Goal: Answer question/provide support

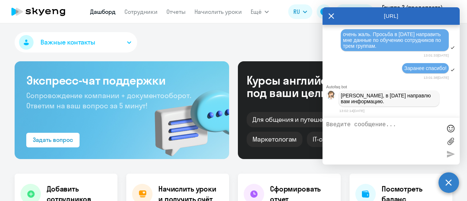
scroll to position [31994, 0]
type textarea "Доб"
select select "30"
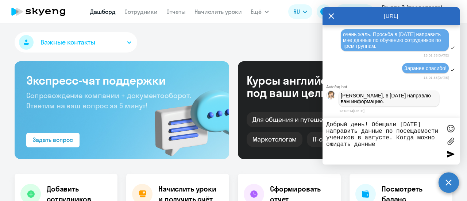
type textarea "Добрый день! Обещали [DATE] направить данные по посещаемости учеников в августе…"
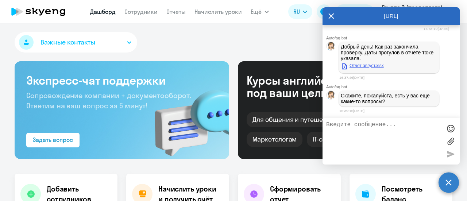
scroll to position [32117, 0]
click at [375, 64] on link "Отчет август.xlsx" at bounding box center [362, 65] width 43 height 9
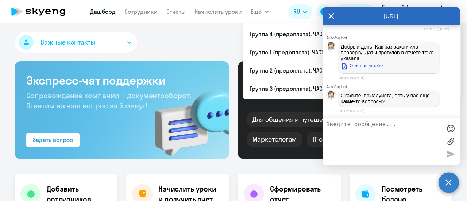
click at [347, 126] on textarea at bounding box center [383, 141] width 115 height 39
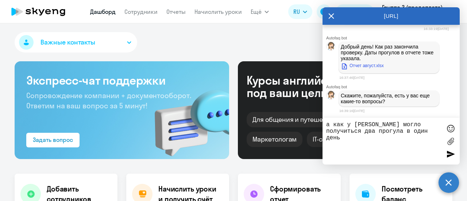
type textarea "а как у [PERSON_NAME] могло получиться два прогула в один день?"
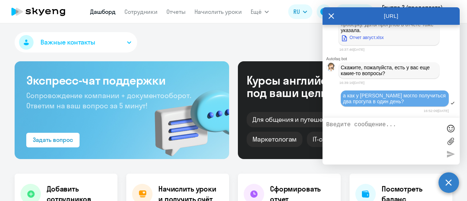
scroll to position [32145, 0]
drag, startPoint x: 446, startPoint y: 181, endPoint x: 438, endPoint y: 93, distance: 87.9
click at [446, 181] on circle at bounding box center [449, 182] width 20 height 20
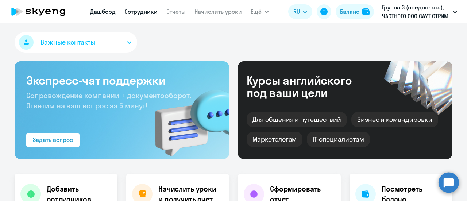
click at [144, 12] on link "Сотрудники" at bounding box center [140, 11] width 33 height 7
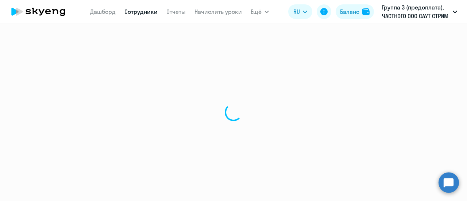
select select "30"
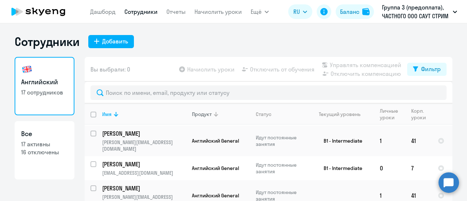
scroll to position [32, 0]
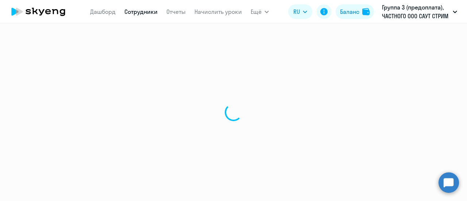
click at [139, 141] on div at bounding box center [233, 112] width 467 height 178
select select "english"
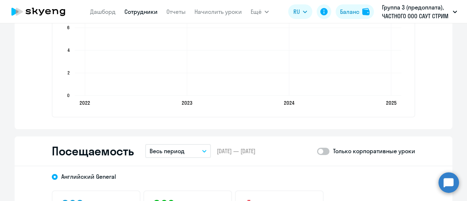
scroll to position [876, 0]
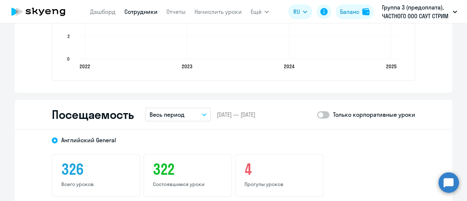
click at [204, 114] on button "Весь период" at bounding box center [178, 115] width 66 height 14
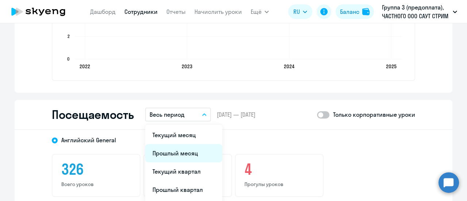
click at [185, 150] on li "Прошлый месяц" at bounding box center [183, 153] width 77 height 18
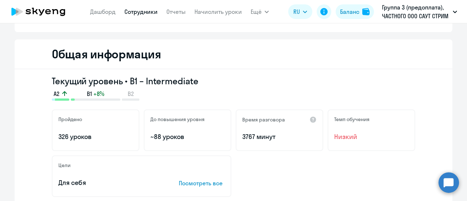
scroll to position [0, 0]
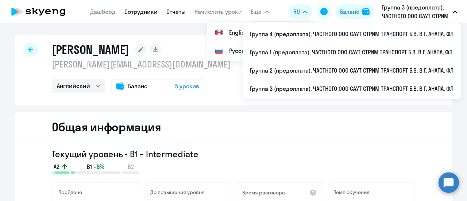
click at [174, 13] on link "Отчеты" at bounding box center [175, 11] width 19 height 7
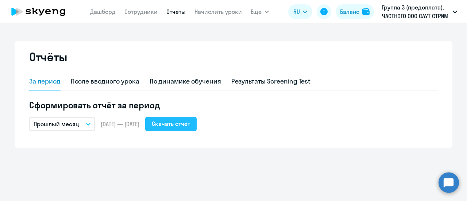
click at [190, 127] on div "Скачать отчёт" at bounding box center [171, 123] width 38 height 9
click at [455, 184] on circle at bounding box center [449, 182] width 20 height 20
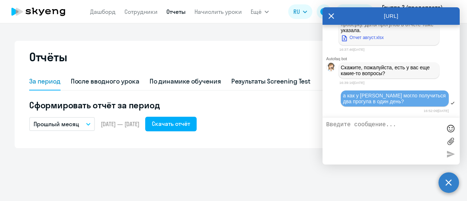
click at [383, 180] on div "Отчёты За период После вводного урока По динамике обучения Результаты Screening…" at bounding box center [233, 112] width 467 height 178
click at [451, 181] on circle at bounding box center [449, 182] width 20 height 20
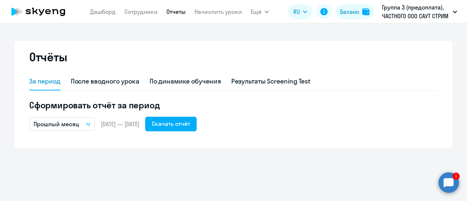
click at [449, 179] on circle at bounding box center [449, 182] width 20 height 20
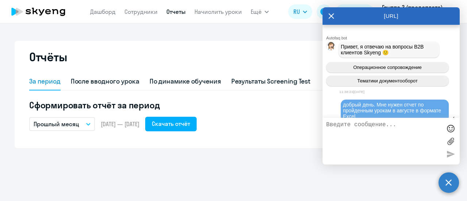
scroll to position [32175, 0]
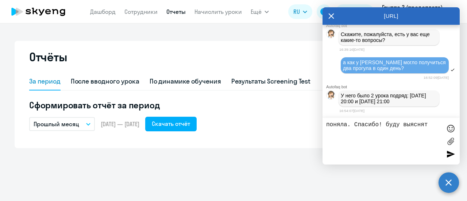
type textarea "поняла. Спасибо! буду выяснять"
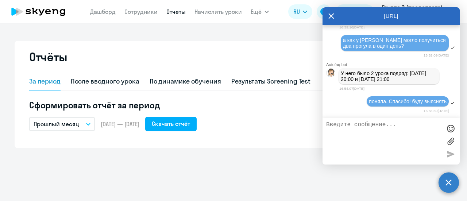
click at [448, 181] on circle at bounding box center [449, 182] width 20 height 20
